Goal: Transaction & Acquisition: Purchase product/service

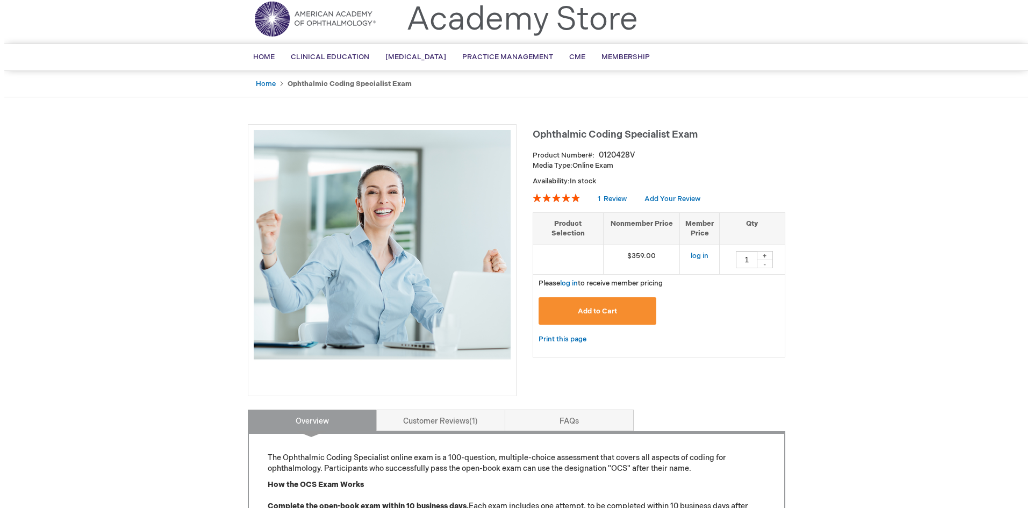
scroll to position [24, 0]
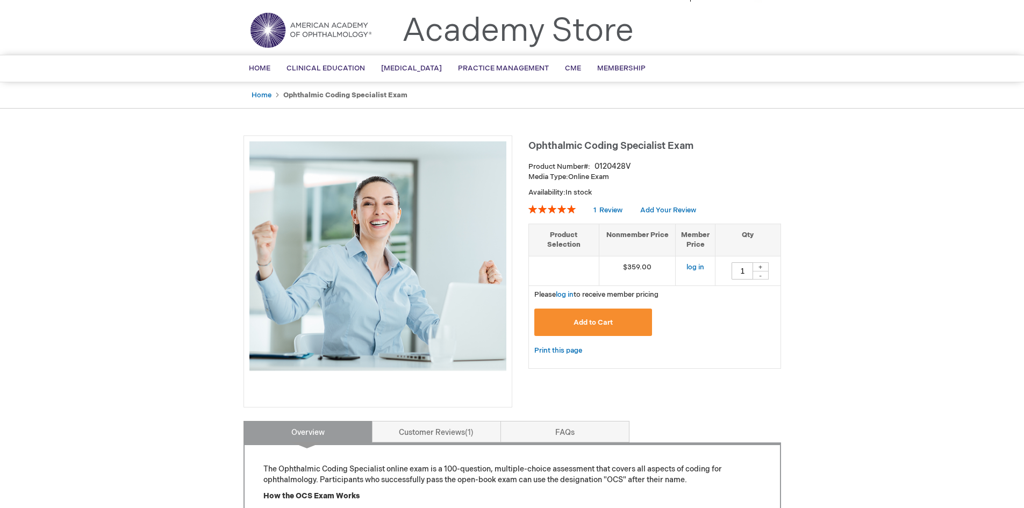
click at [630, 316] on button "Add to Cart" at bounding box center [593, 322] width 118 height 27
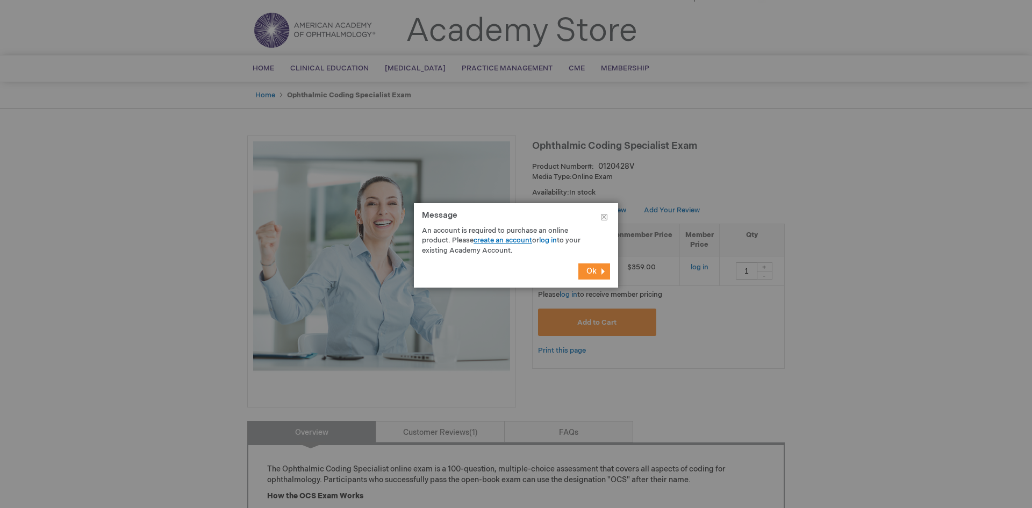
click at [525, 240] on link "create an account" at bounding box center [503, 240] width 59 height 9
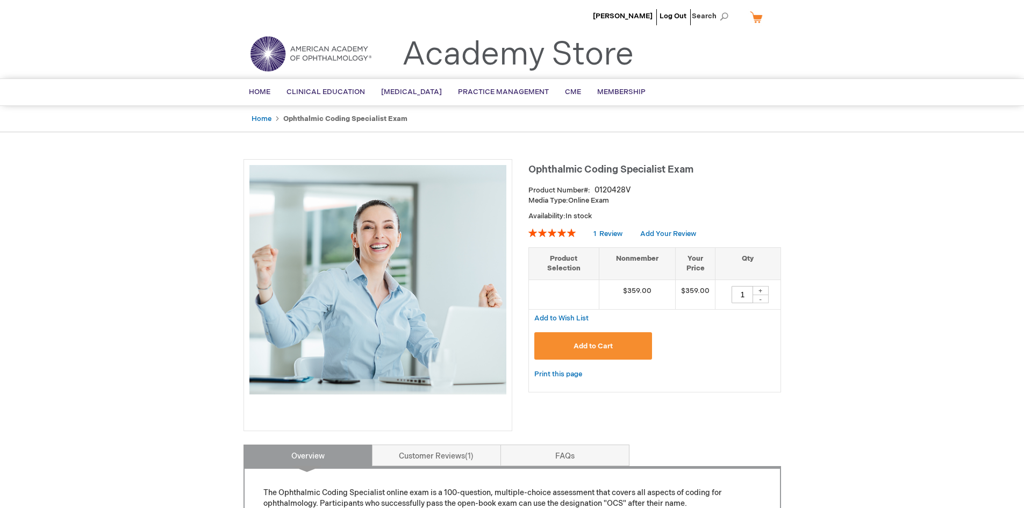
click at [617, 353] on button "Add to Cart" at bounding box center [593, 345] width 118 height 27
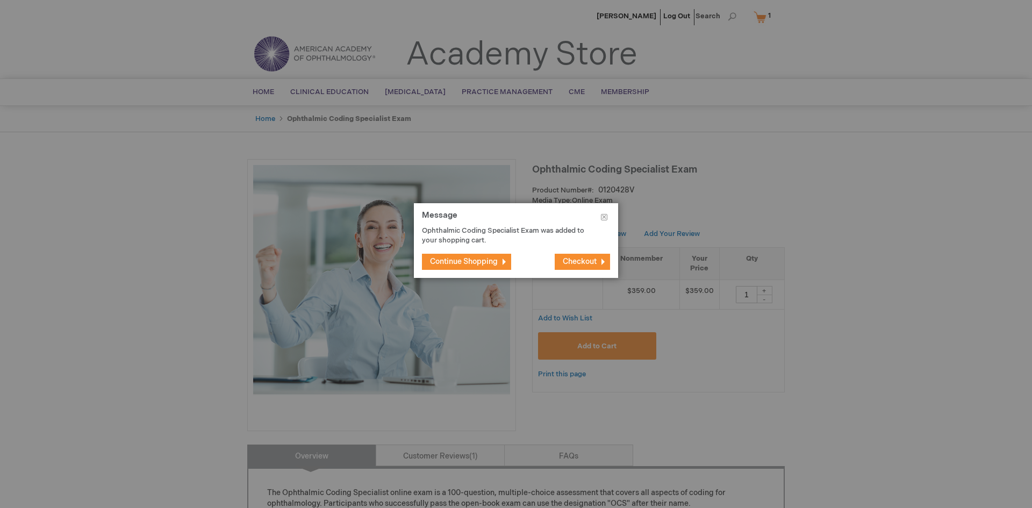
click at [569, 261] on span "Checkout" at bounding box center [580, 261] width 34 height 9
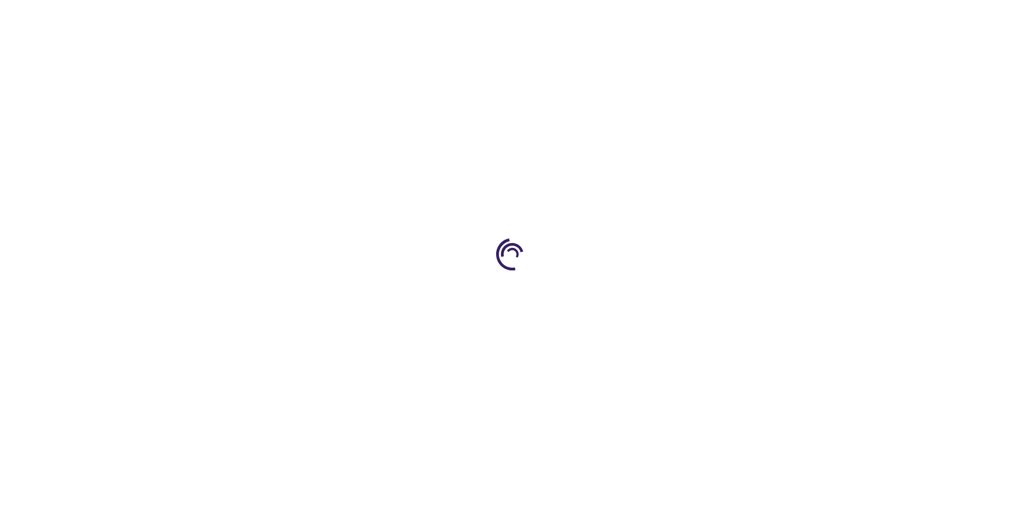
select select "US"
select select "55"
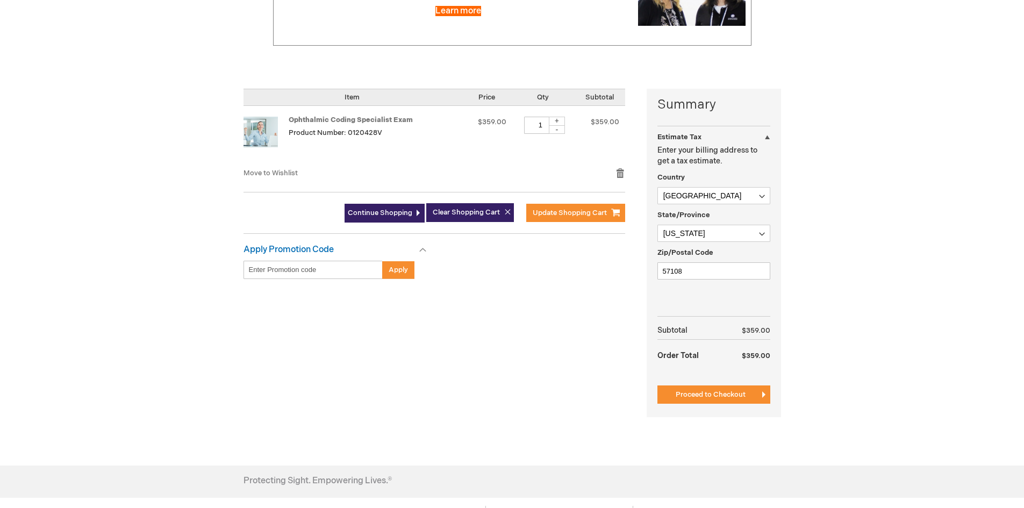
scroll to position [161, 0]
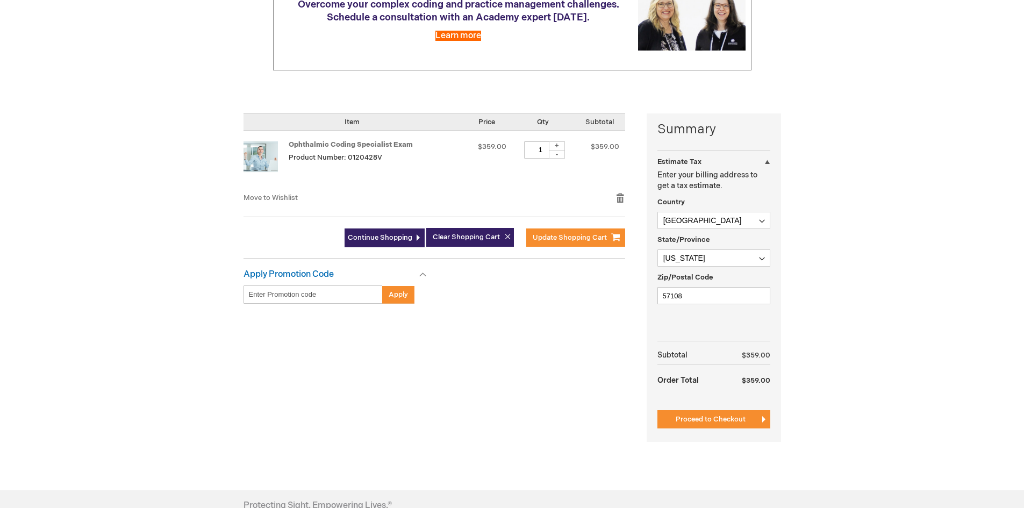
click at [684, 418] on span "Proceed to Checkout" at bounding box center [711, 419] width 70 height 9
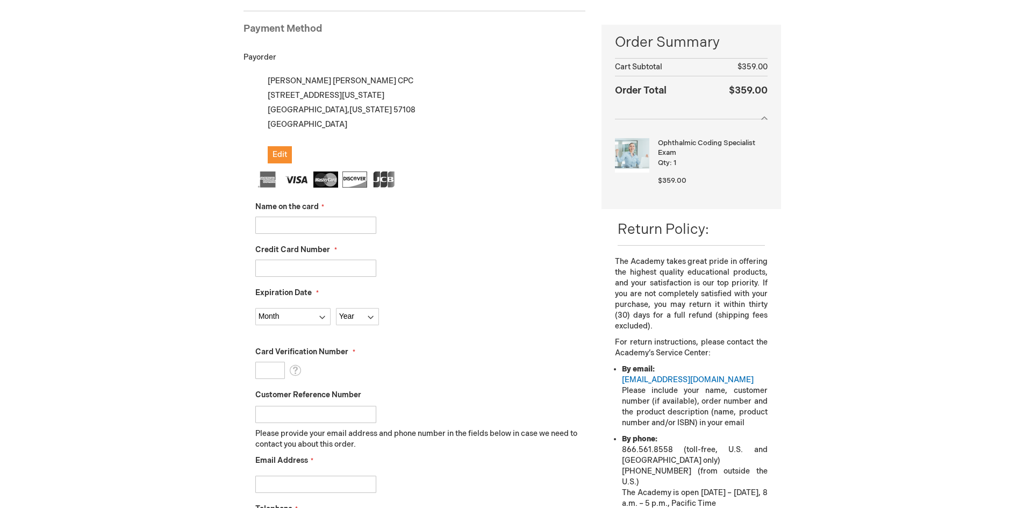
click at [346, 227] on input "Name on the card" at bounding box center [315, 225] width 121 height 17
type input "Mary F Olson"
type input "5533120170021316"
click at [287, 324] on select "Month 01 - January 02 - February 03 - March 04 - April 05 - May 06 - June 07 - …" at bounding box center [292, 316] width 75 height 17
select select "1"
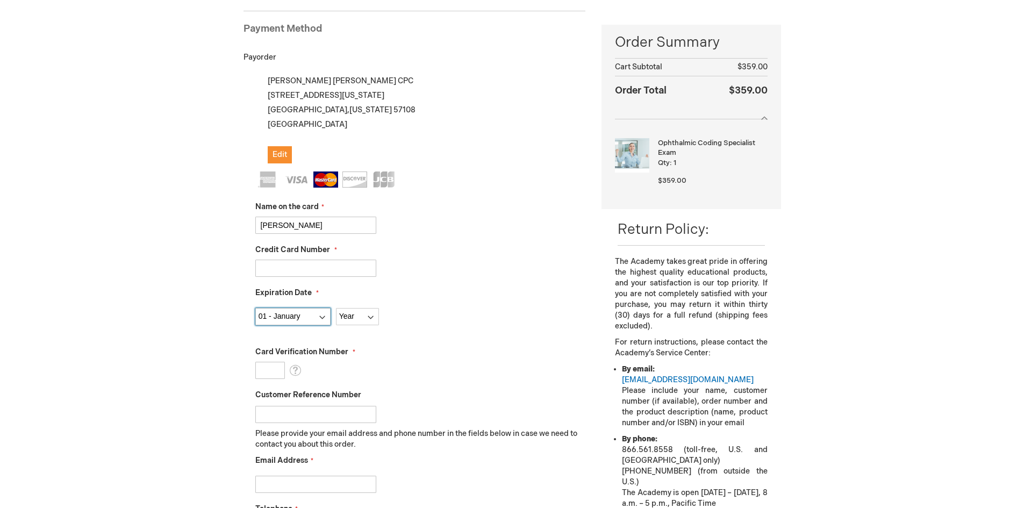
click at [255, 308] on select "Month 01 - January 02 - February 03 - March 04 - April 05 - May 06 - June 07 - …" at bounding box center [292, 316] width 75 height 17
click at [346, 319] on select "Year 2025 2026 2027 2028 2029 2030 2031 2032 2033 2034 2035" at bounding box center [357, 316] width 43 height 17
select select "2029"
click at [336, 308] on select "Year 2025 2026 2027 2028 2029 2030 2031 2032 2033 2034 2035" at bounding box center [357, 316] width 43 height 17
click at [278, 374] on input "Card Verification Number" at bounding box center [270, 370] width 30 height 17
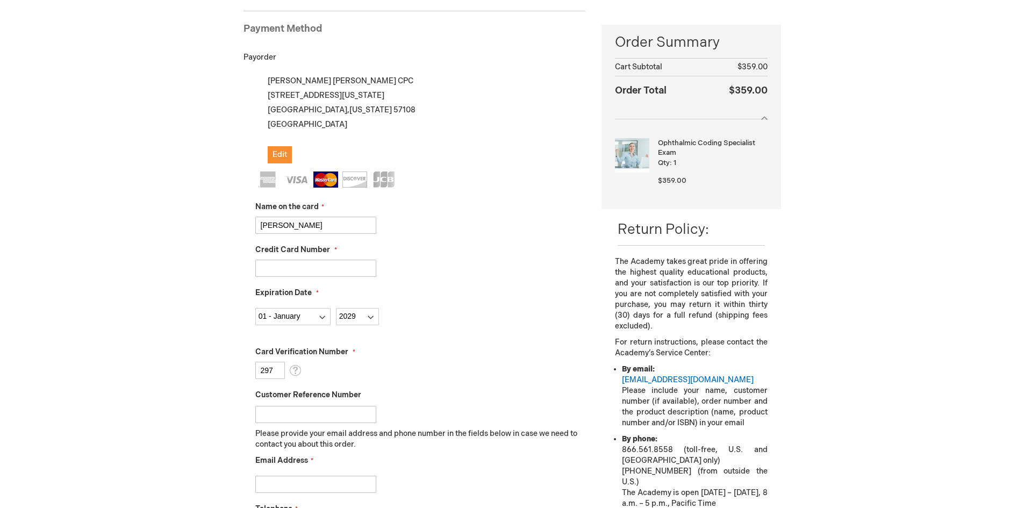
type input "297"
click at [273, 413] on input "Customer Reference Number" at bounding box center [315, 414] width 121 height 17
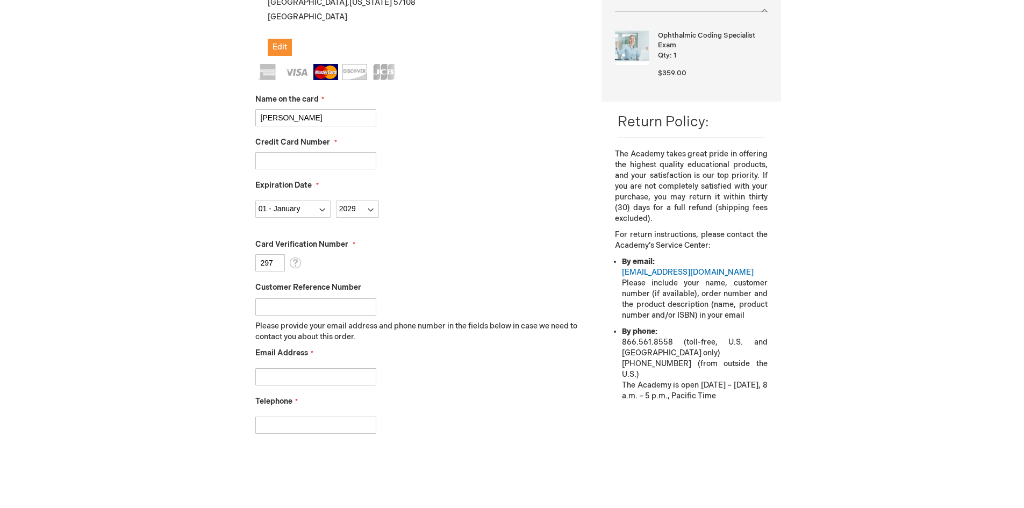
click at [327, 381] on input "Email Address" at bounding box center [315, 376] width 121 height 17
type input "smckinstry@opltd.com"
click at [344, 422] on input "Telephone" at bounding box center [315, 425] width 121 height 17
type input "6058700286"
checkbox input "true"
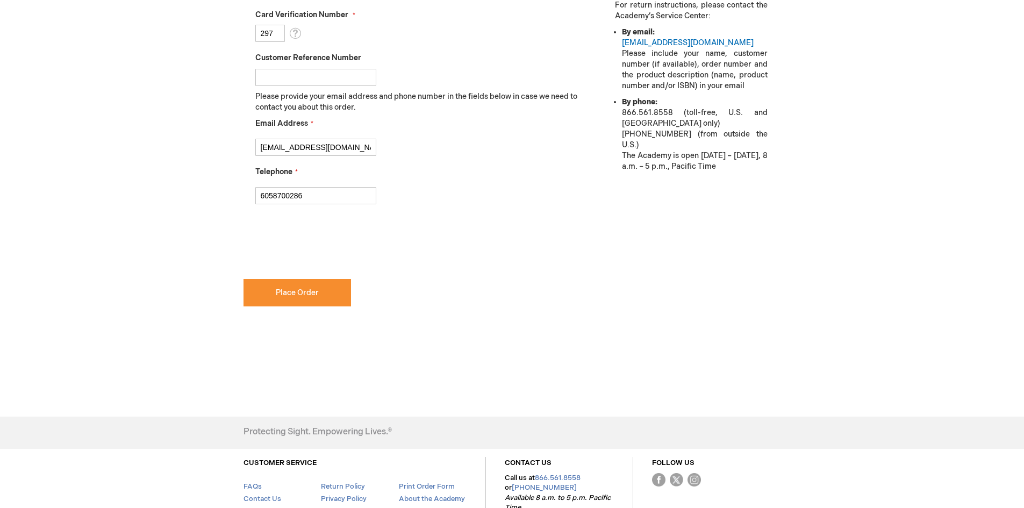
scroll to position [563, 0]
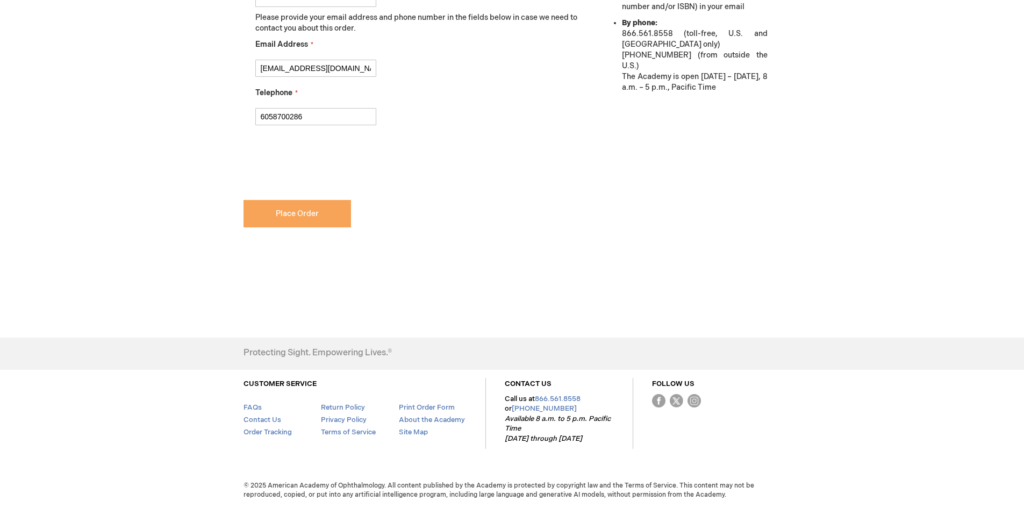
click at [294, 227] on button "Place Order" at bounding box center [298, 213] width 108 height 27
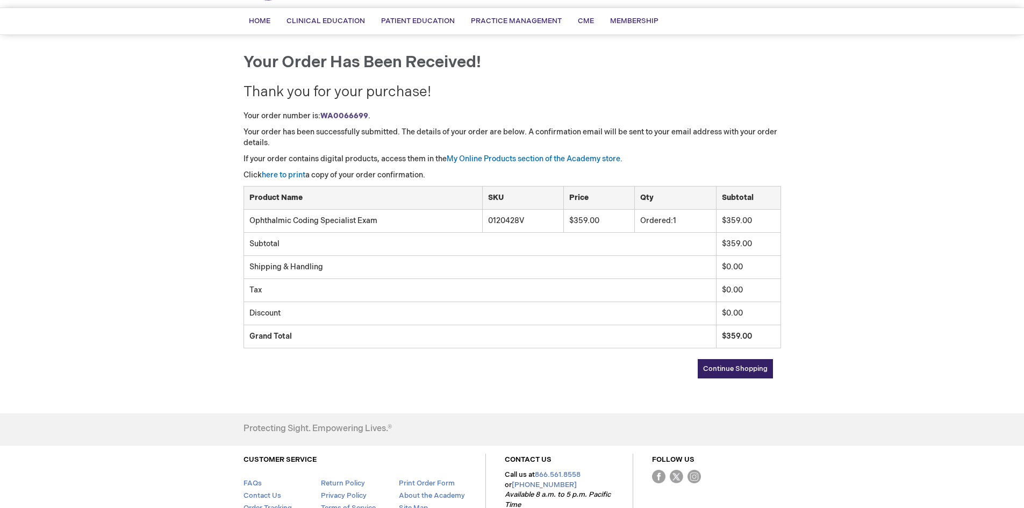
scroll to position [39, 0]
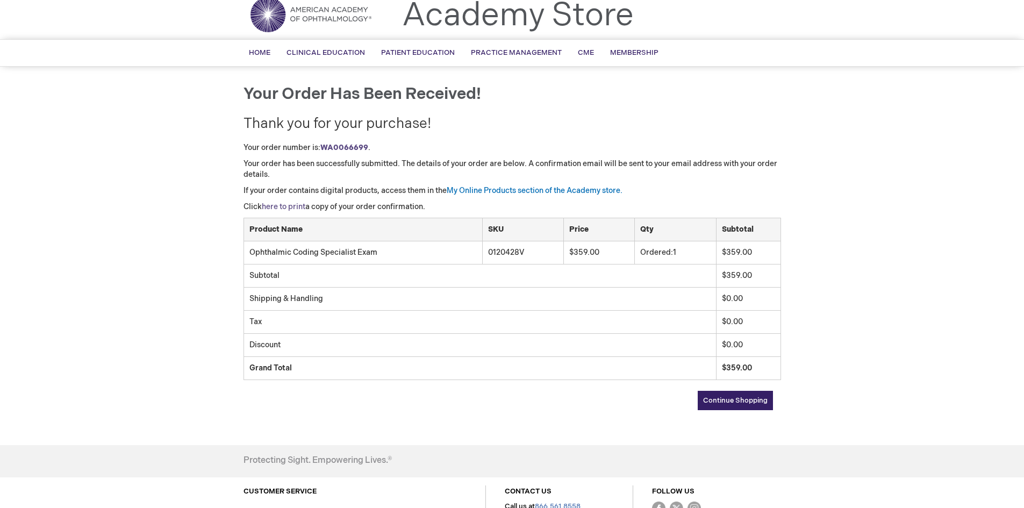
click at [270, 211] on link "here to print" at bounding box center [284, 206] width 44 height 9
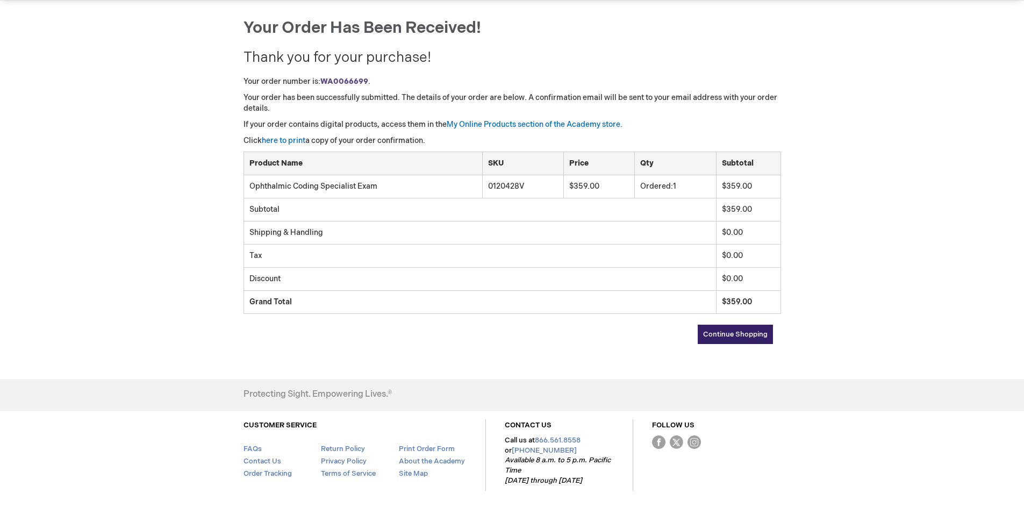
scroll to position [0, 0]
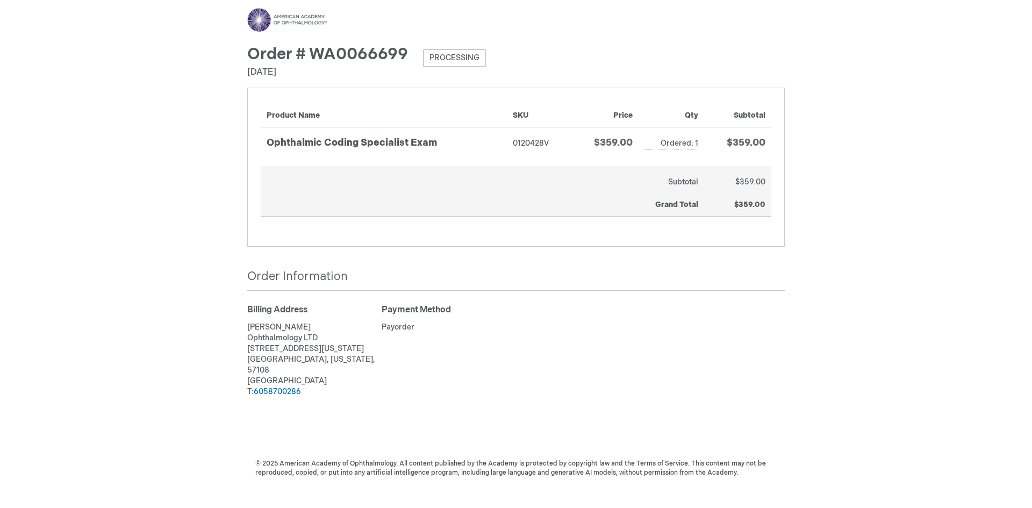
click at [306, 22] on img at bounding box center [287, 20] width 81 height 24
